Goal: Task Accomplishment & Management: Complete application form

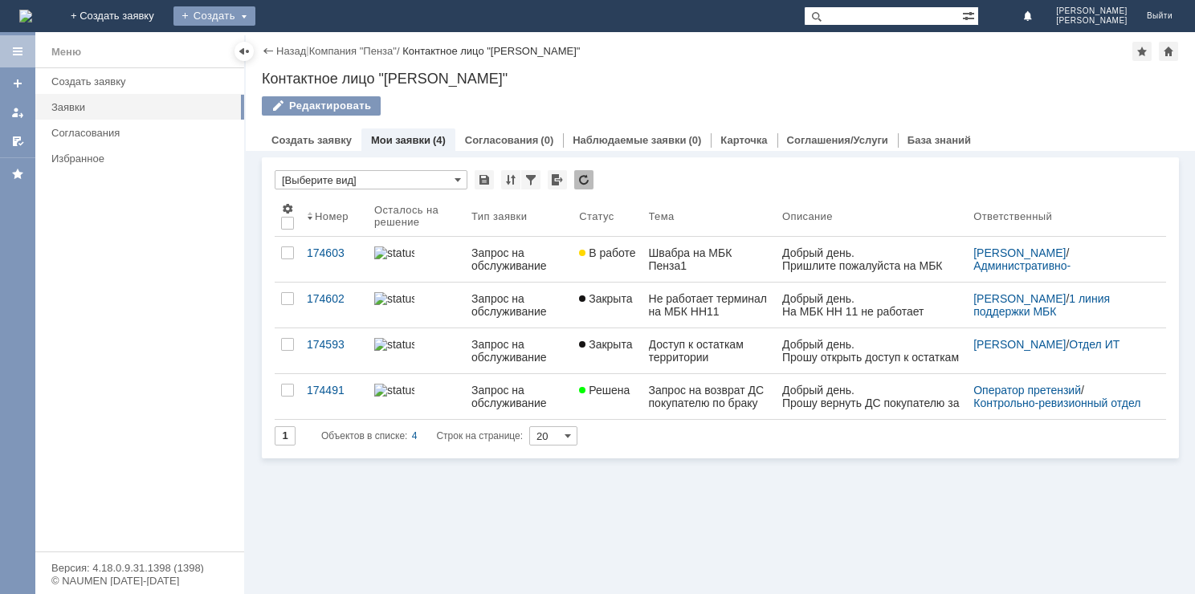
click at [255, 16] on div "Создать" at bounding box center [214, 15] width 82 height 19
click at [299, 42] on link "Заявка" at bounding box center [238, 48] width 122 height 19
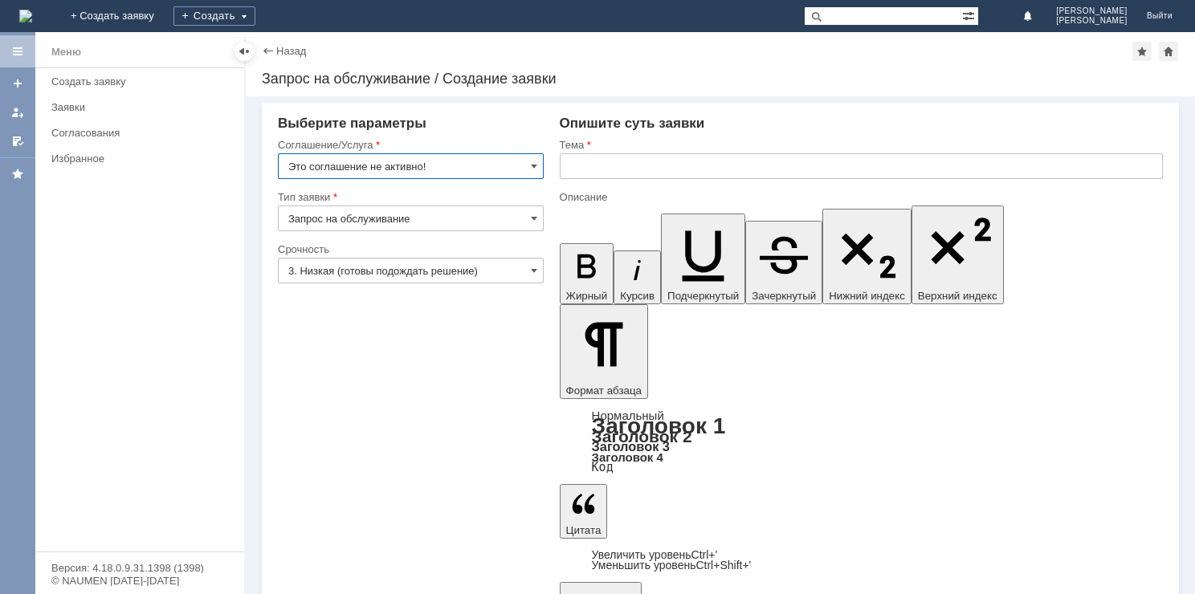
click at [528, 165] on input "Это соглашение не активно!" at bounding box center [411, 166] width 266 height 26
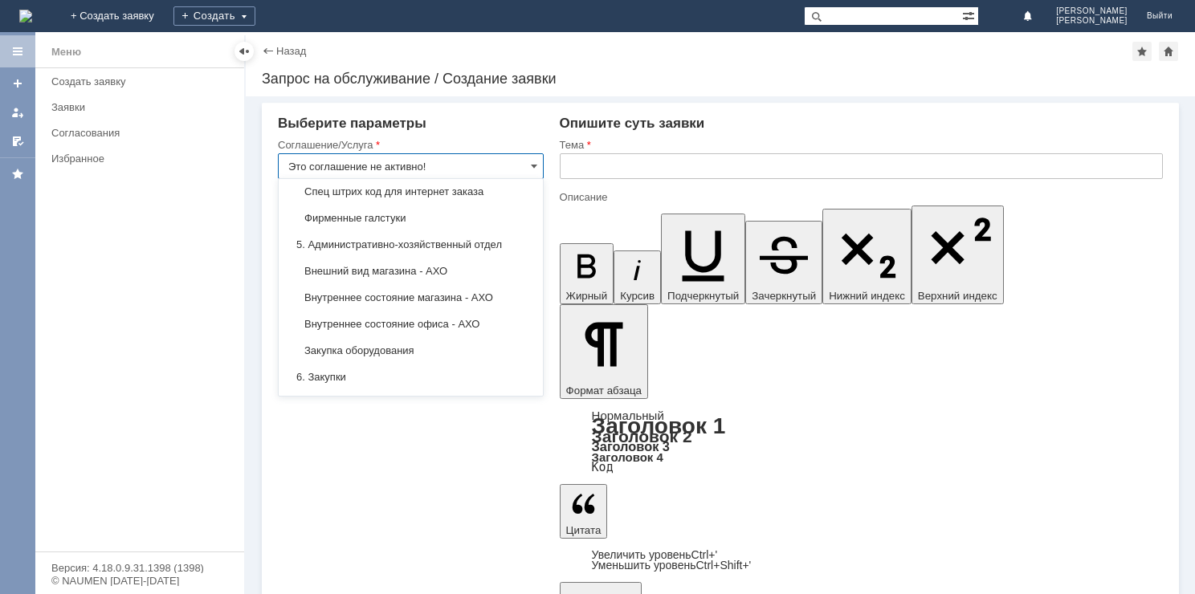
scroll to position [1119, 0]
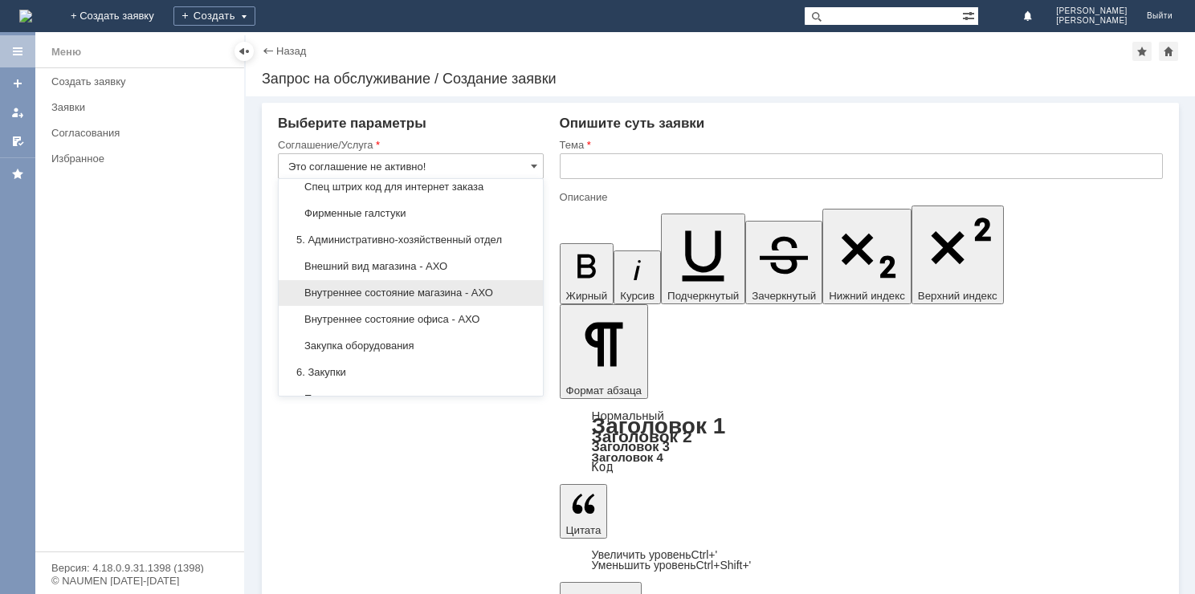
click at [504, 294] on div "Внутреннее состояние магазина - АХО" at bounding box center [411, 293] width 264 height 26
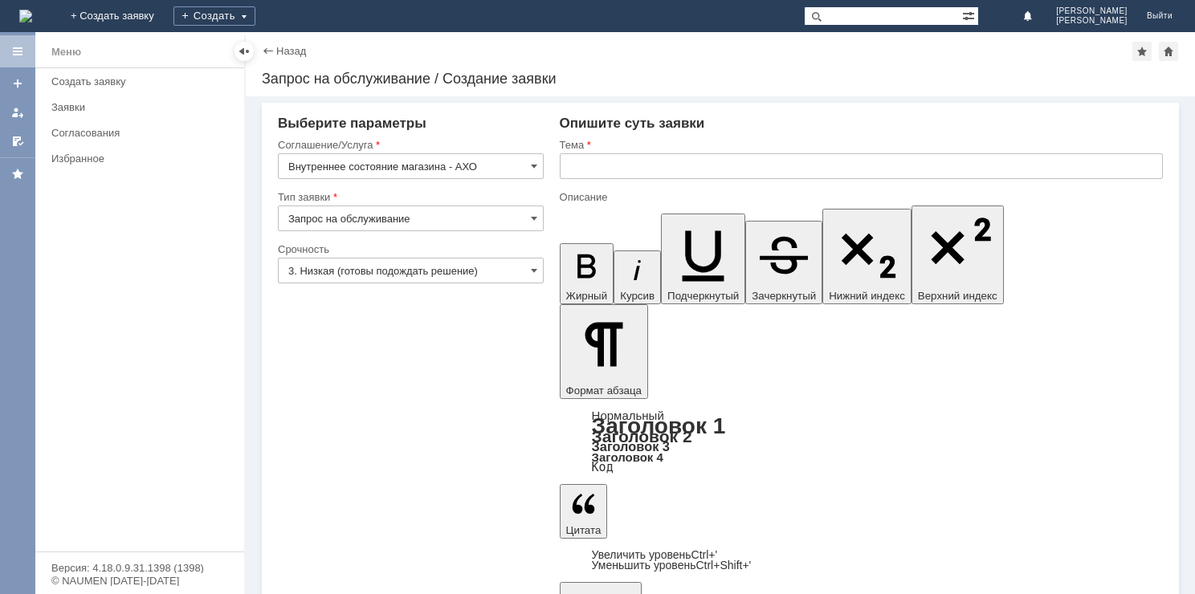
type input "Внутреннее состояние магазина - АХО"
click at [540, 267] on input "3. Низкая (готовы подождать решение)" at bounding box center [411, 271] width 266 height 26
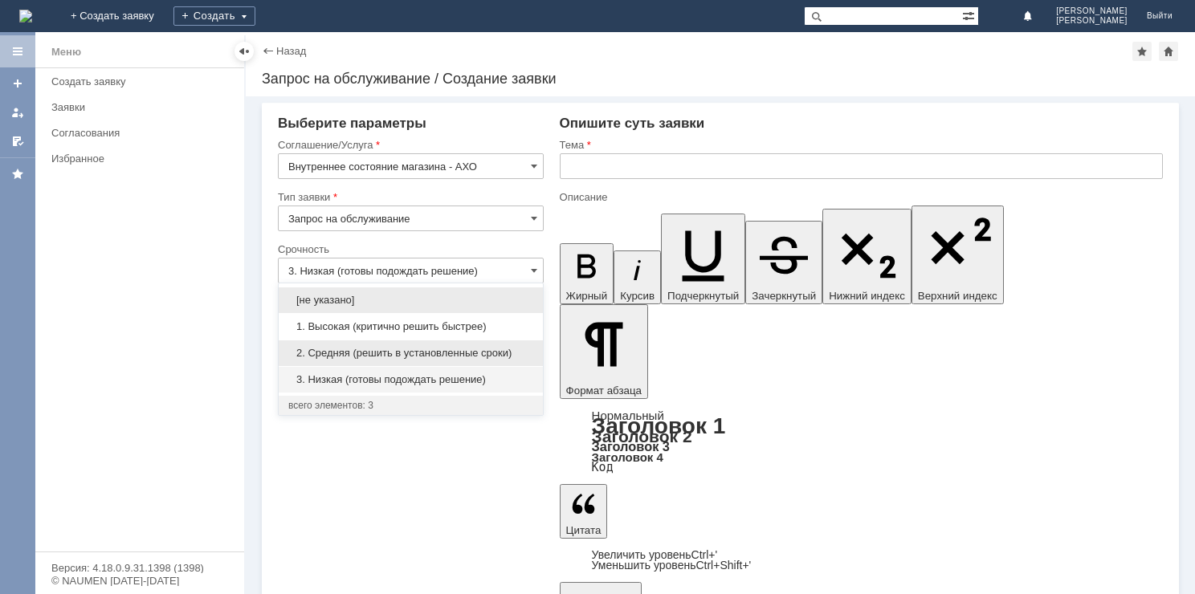
click at [502, 349] on span "2. Средняя (решить в установленные сроки)" at bounding box center [410, 353] width 245 height 13
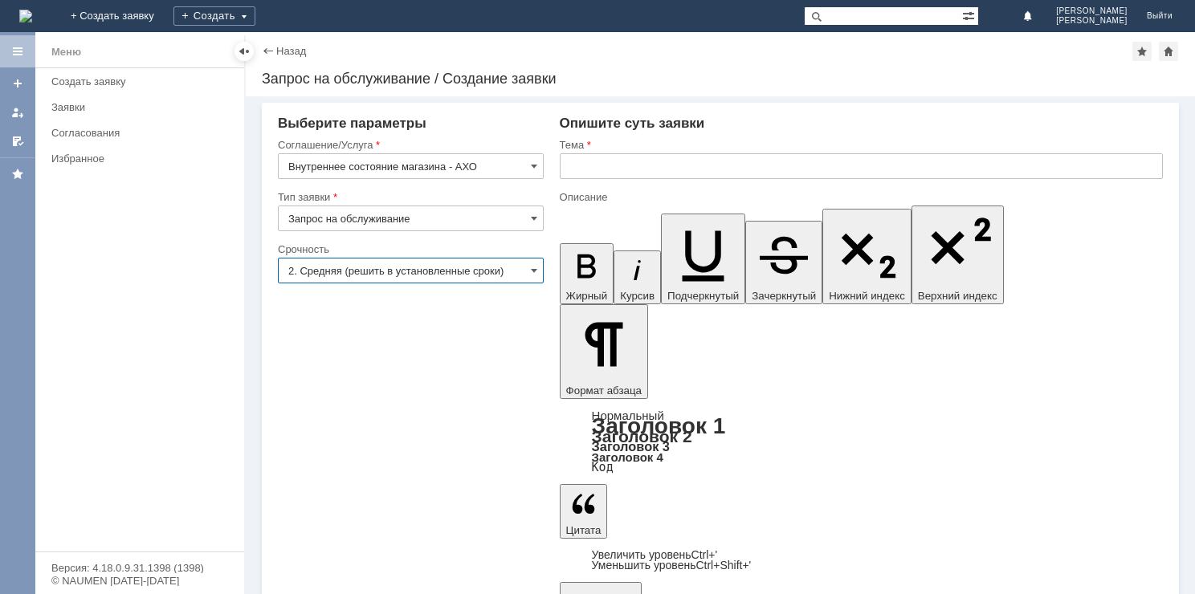
click at [537, 267] on input "2. Средняя (решить в установленные сроки)" at bounding box center [411, 271] width 266 height 26
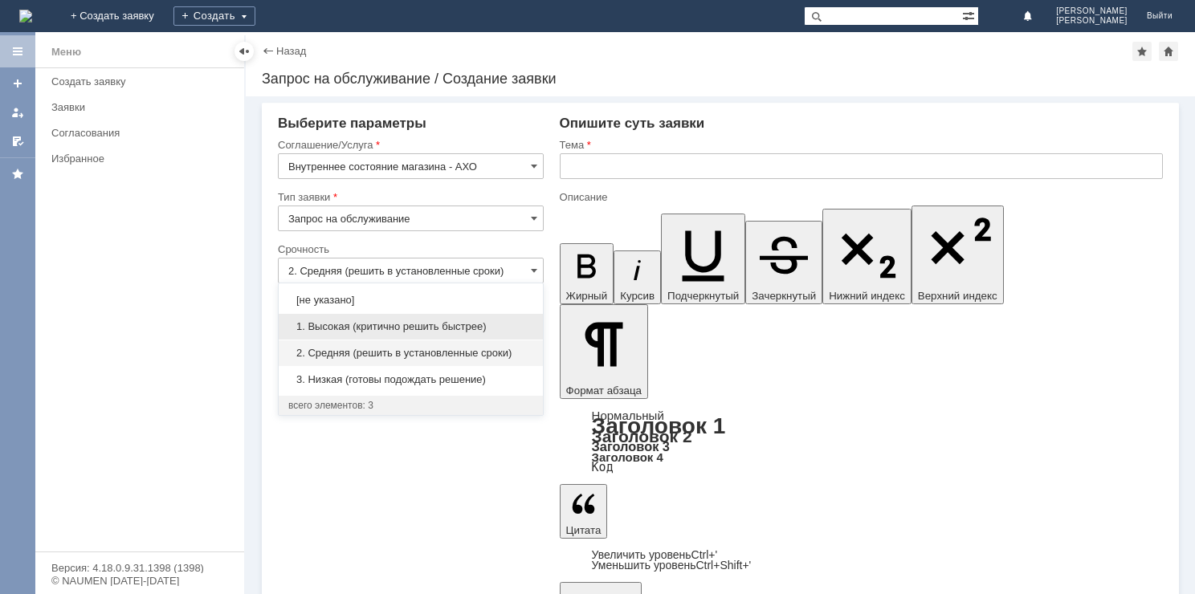
click at [505, 324] on span "1. Высокая (критично решить быстрее)" at bounding box center [410, 326] width 245 height 13
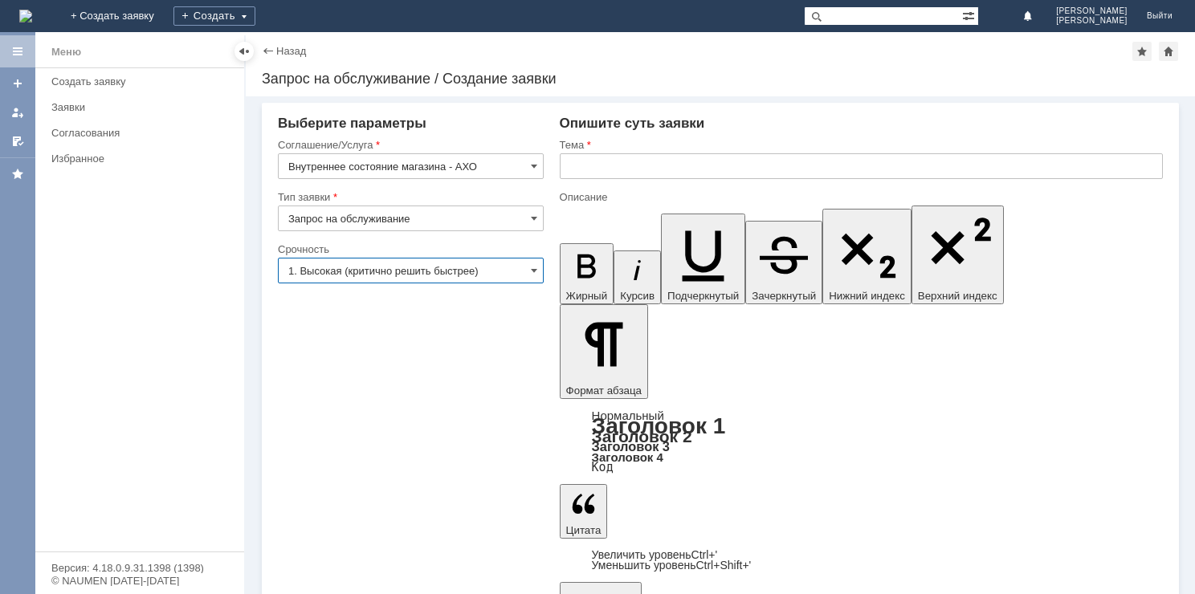
type input "1. Высокая (критично решить быстрее)"
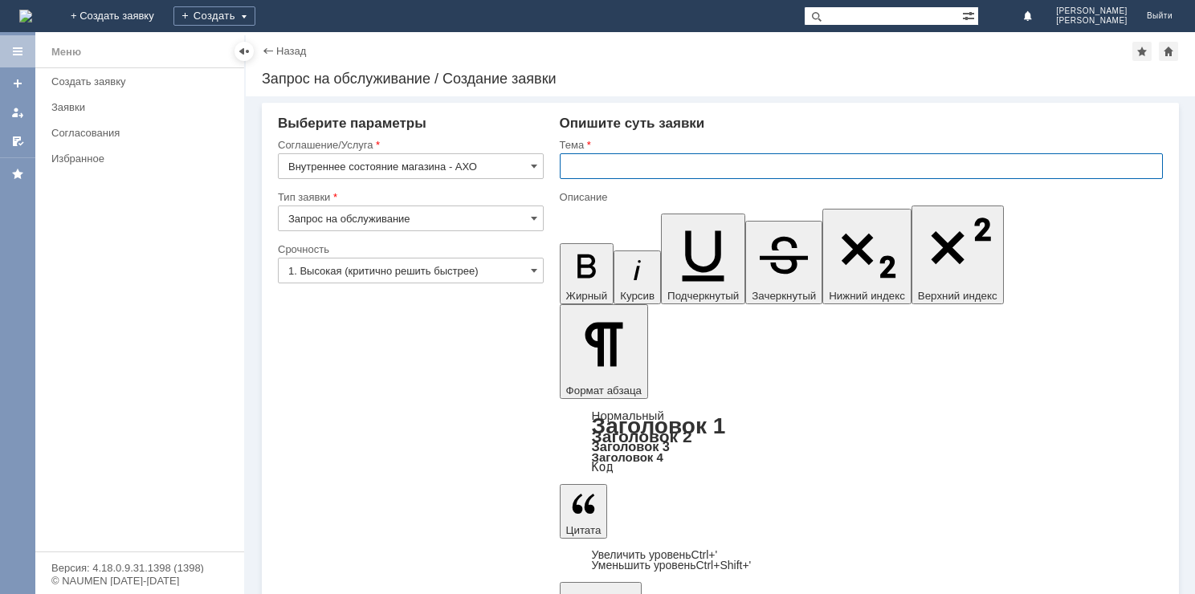
click at [732, 173] on input "text" at bounding box center [861, 166] width 603 height 26
type input "картридж на ТТ"
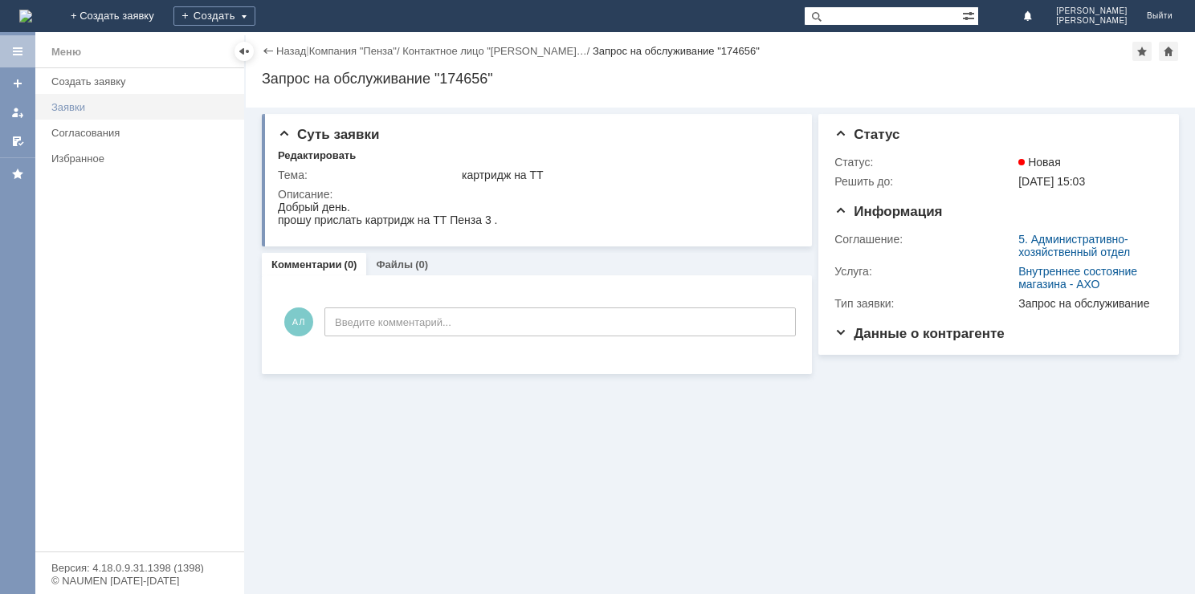
click at [109, 96] on link "Заявки" at bounding box center [143, 107] width 196 height 25
